Goal: Entertainment & Leisure: Consume media (video, audio)

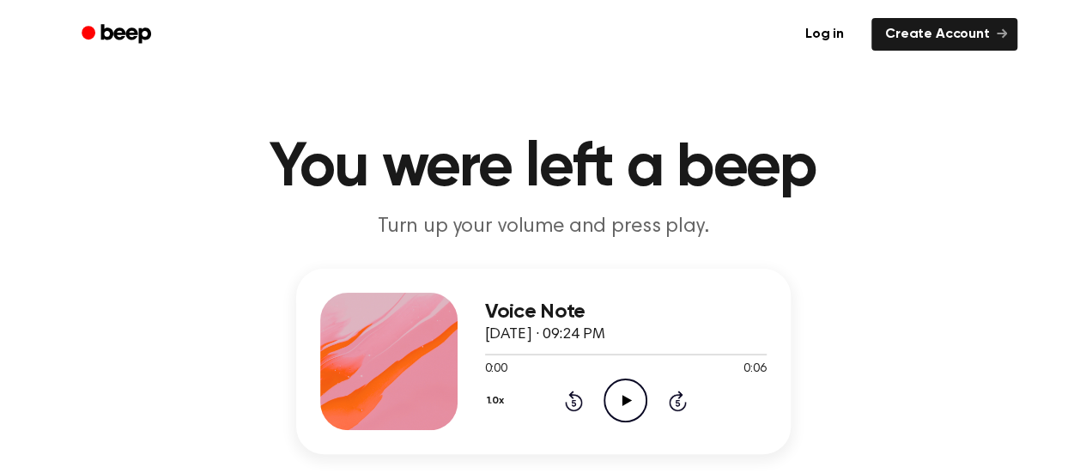
click at [623, 396] on icon at bounding box center [626, 400] width 9 height 11
click at [628, 394] on icon "Play Audio" at bounding box center [625, 401] width 44 height 44
click at [615, 401] on icon "Play Audio" at bounding box center [625, 401] width 44 height 44
